Goal: Check status: Check status

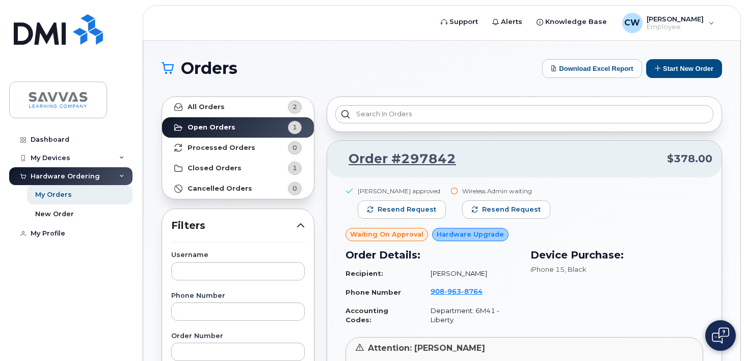
scroll to position [96, 0]
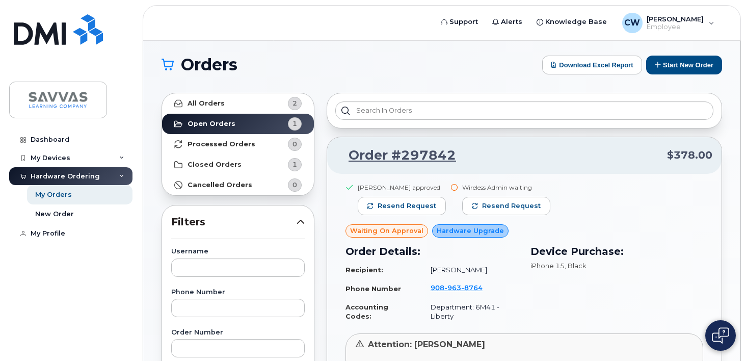
scroll to position [2, 0]
